Goal: Complete application form: Complete application form

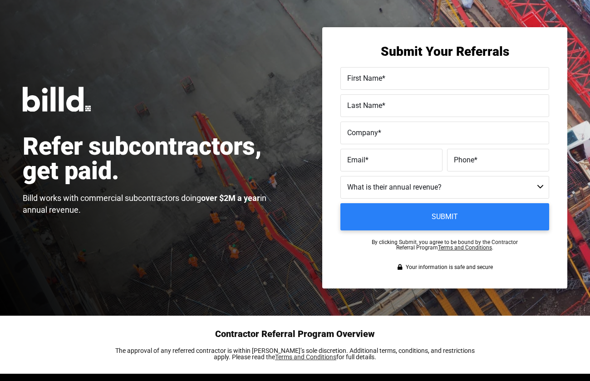
click at [374, 82] on span "First Name" at bounding box center [364, 78] width 35 height 9
click at [374, 82] on input "First Name *" at bounding box center [444, 78] width 209 height 23
type input "[PERSON_NAME]"
click at [348, 160] on span "Email" at bounding box center [356, 160] width 18 height 9
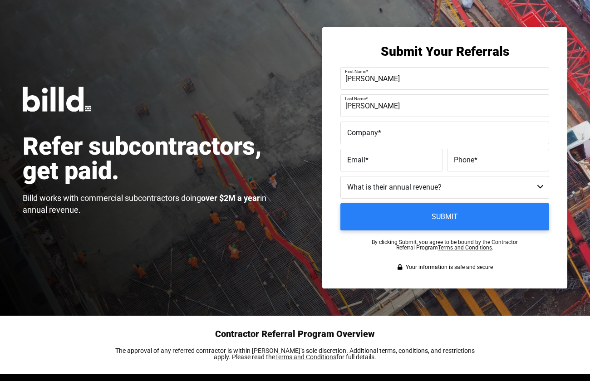
click at [348, 160] on input "Email *" at bounding box center [391, 160] width 102 height 23
paste input "[EMAIL_ADDRESS][DOMAIN_NAME]"
type input "[EMAIL_ADDRESS][DOMAIN_NAME]"
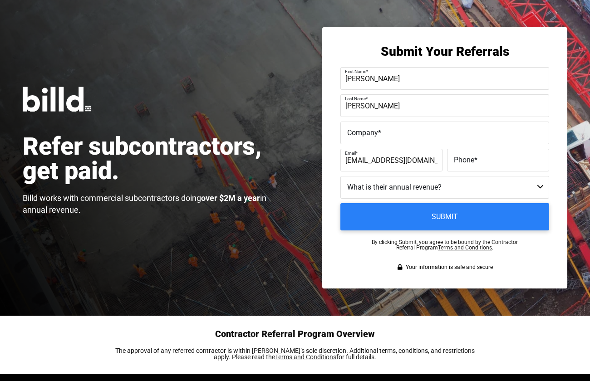
click at [470, 157] on span "Phone" at bounding box center [464, 160] width 20 height 9
click at [470, 157] on input "Phone *" at bounding box center [498, 160] width 102 height 23
click at [465, 163] on input "Phone *" at bounding box center [498, 160] width 102 height 23
paste input "(202) 849-222"
type input "‭(202)849-222"
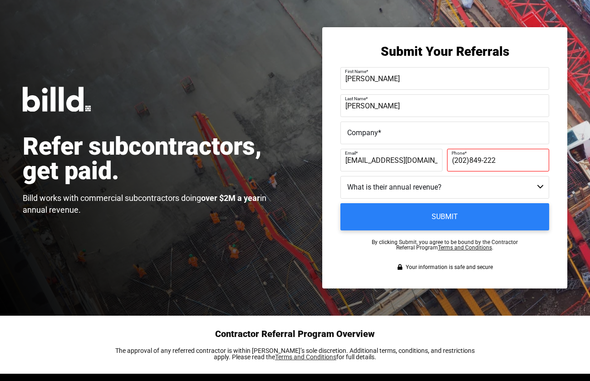
click at [387, 184] on select "Less than $1M $1M - $2M $2M - $4M $4M - $8M $8M - $25M $25M - $40M $40M +" at bounding box center [444, 187] width 209 height 23
select select "$2M - $4M"
click at [340, 176] on select "Less than $1M $1M - $2M $2M - $4M $4M - $8M $8M - $25M $25M - $40M $40M +" at bounding box center [444, 187] width 209 height 23
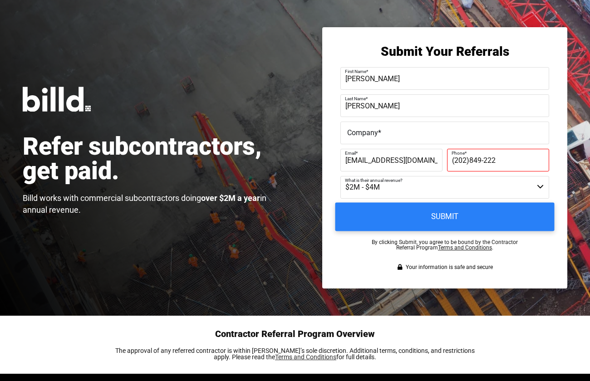
click at [441, 215] on input "Submit" at bounding box center [444, 217] width 219 height 29
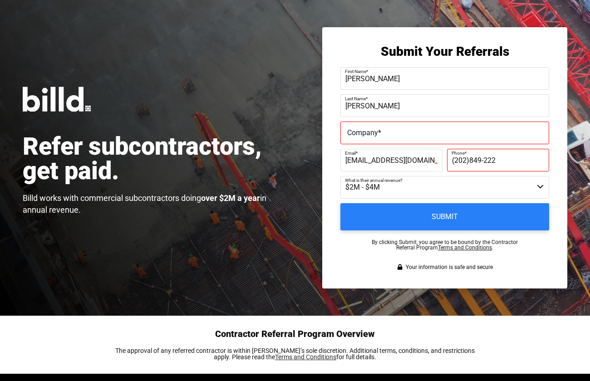
click at [358, 129] on span "Company" at bounding box center [362, 132] width 31 height 9
click at [358, 129] on input "Company *" at bounding box center [444, 133] width 209 height 23
paste input "Primary Enterprises, LLC"
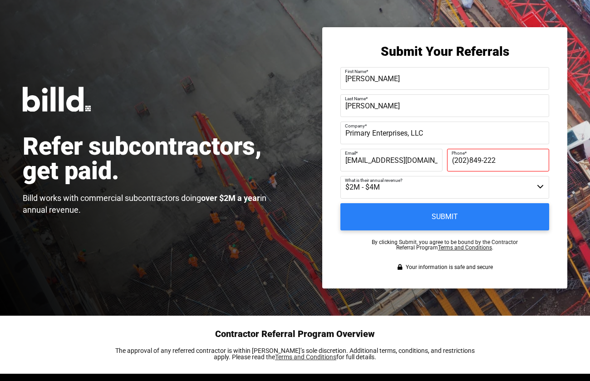
type input "Primary Enterprises, LLC"
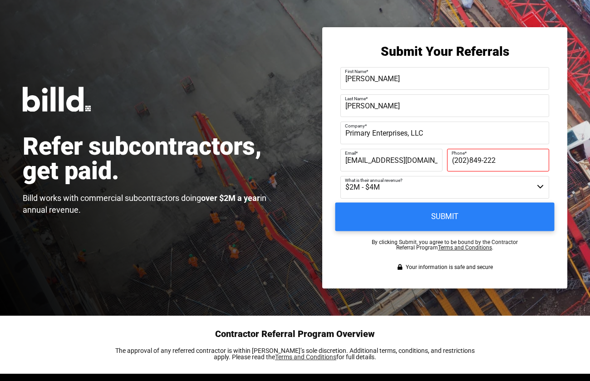
click at [415, 214] on input "Submit" at bounding box center [444, 217] width 219 height 29
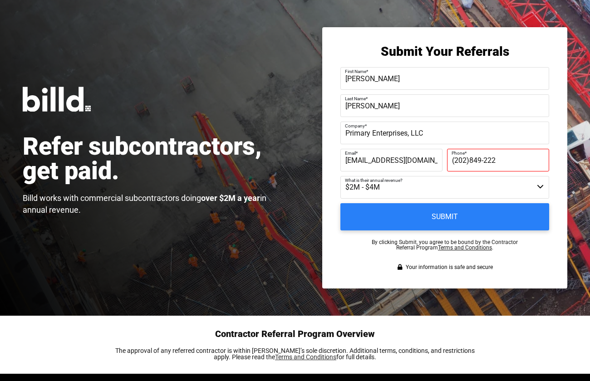
click at [470, 162] on input "‭(202)849-222" at bounding box center [498, 160] width 102 height 23
type input "[PHONE_NUMBER]"
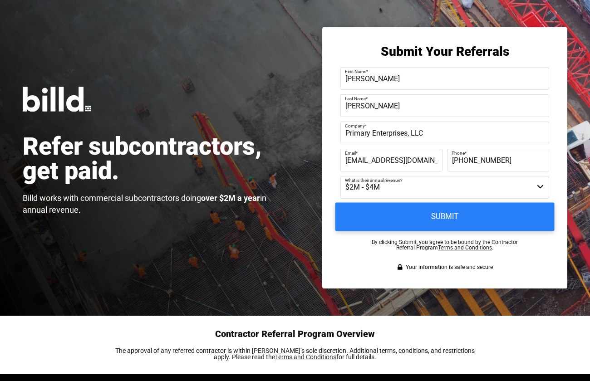
click at [479, 217] on input "Submit" at bounding box center [444, 217] width 219 height 29
